Goal: Entertainment & Leisure: Browse casually

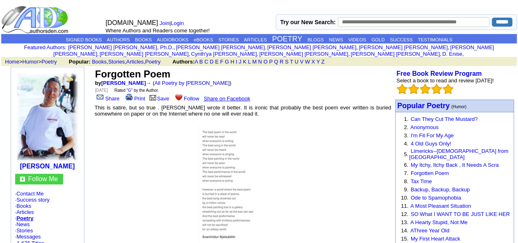
click at [238, 147] on img at bounding box center [243, 184] width 88 height 116
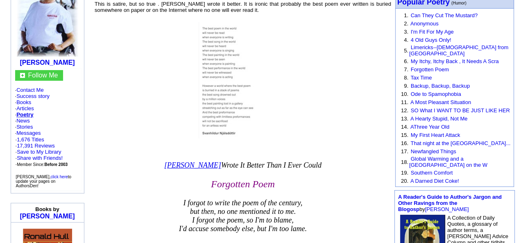
scroll to position [83, 0]
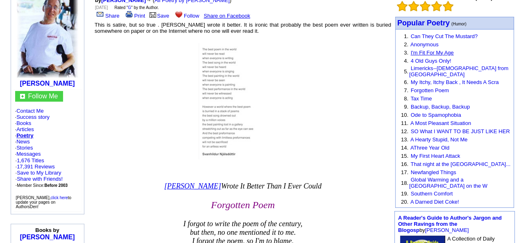
click at [442, 50] on link "I'm Fit For My Age" at bounding box center [432, 53] width 43 height 6
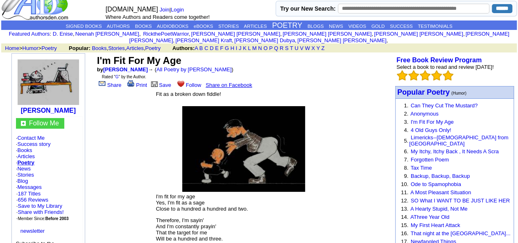
scroll to position [31, 0]
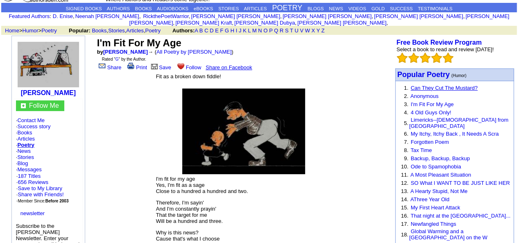
click at [446, 85] on link "Can They Cut The Mustard?" at bounding box center [444, 88] width 67 height 6
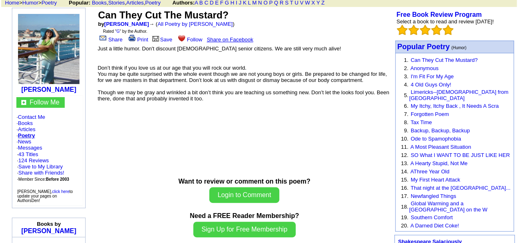
scroll to position [57, 0]
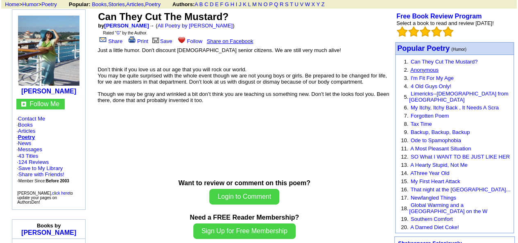
click at [425, 67] on link "Anonymous" at bounding box center [424, 70] width 28 height 6
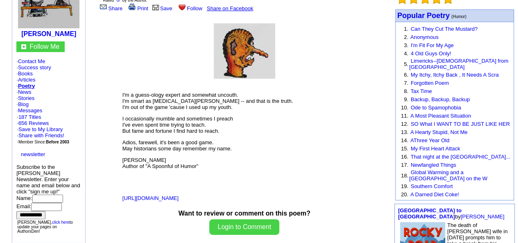
scroll to position [108, 0]
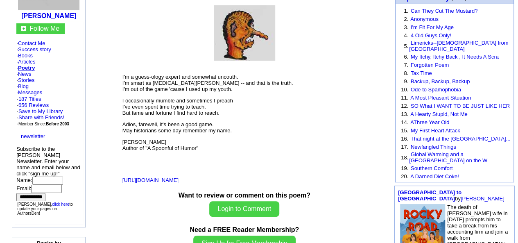
click at [437, 32] on link "4 Old Guys Only!" at bounding box center [431, 35] width 41 height 6
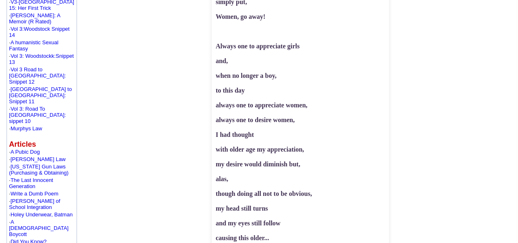
scroll to position [354, 0]
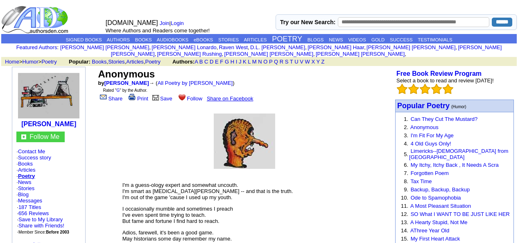
scroll to position [108, 0]
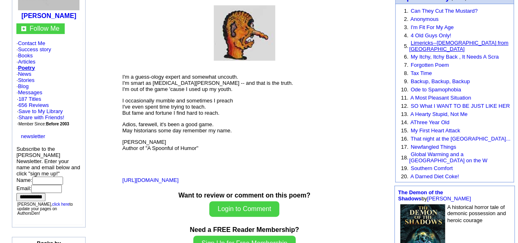
click at [454, 40] on link "Limericks--[DEMOGRAPHIC_DATA] from [GEOGRAPHIC_DATA]" at bounding box center [458, 46] width 99 height 12
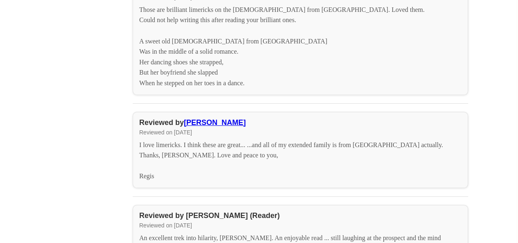
scroll to position [3215, 0]
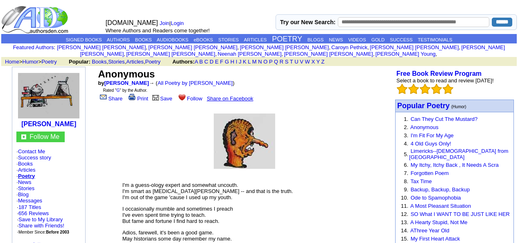
scroll to position [108, 0]
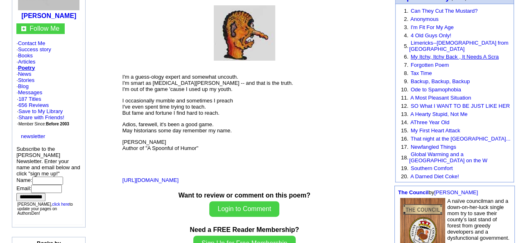
click at [428, 54] on link "My Itchy, Itchy Back , It Needs A Scra" at bounding box center [455, 57] width 88 height 6
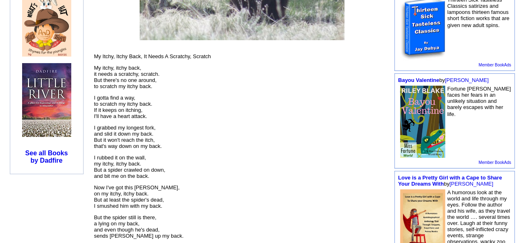
scroll to position [308, 0]
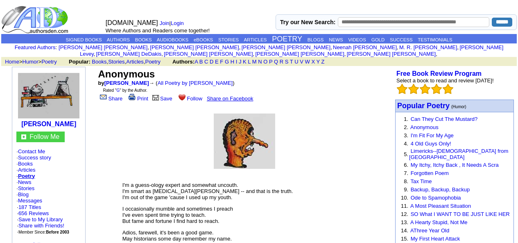
scroll to position [108, 0]
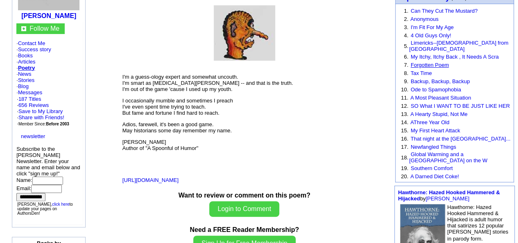
click at [432, 62] on link "Forgotten Poem" at bounding box center [430, 65] width 38 height 6
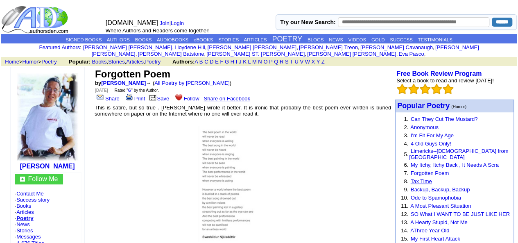
click at [428, 178] on link "Tax Time" at bounding box center [420, 181] width 21 height 6
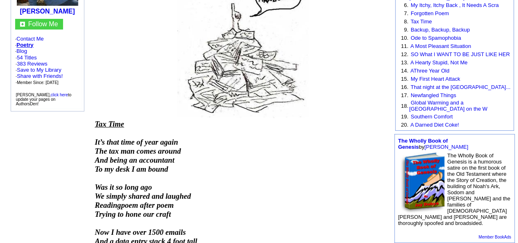
scroll to position [147, 0]
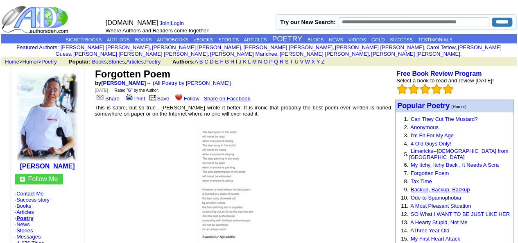
click at [440, 186] on link "Backup, Backup, Backup" at bounding box center [440, 189] width 59 height 6
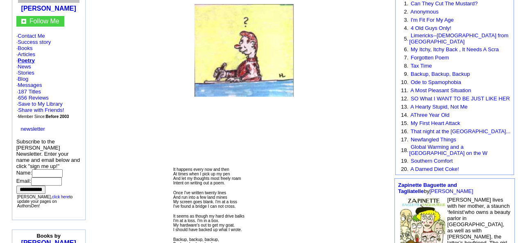
scroll to position [111, 0]
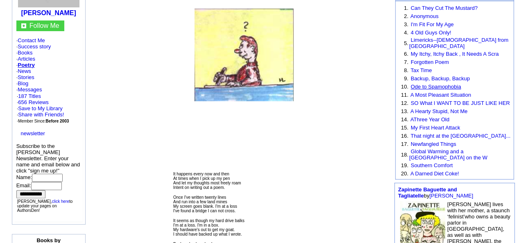
click at [437, 84] on link "Ode to Spamophobia" at bounding box center [436, 87] width 50 height 6
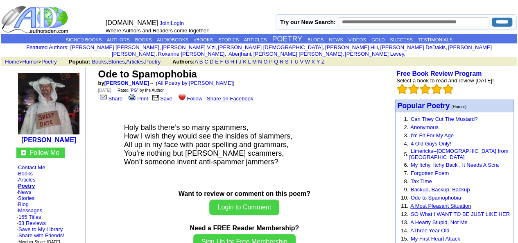
click at [424, 203] on link "A Most Pleasant Situation" at bounding box center [440, 206] width 61 height 6
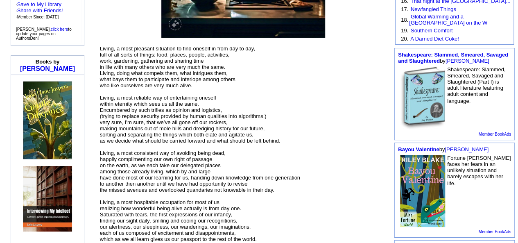
scroll to position [253, 0]
